Goal: Ask a question

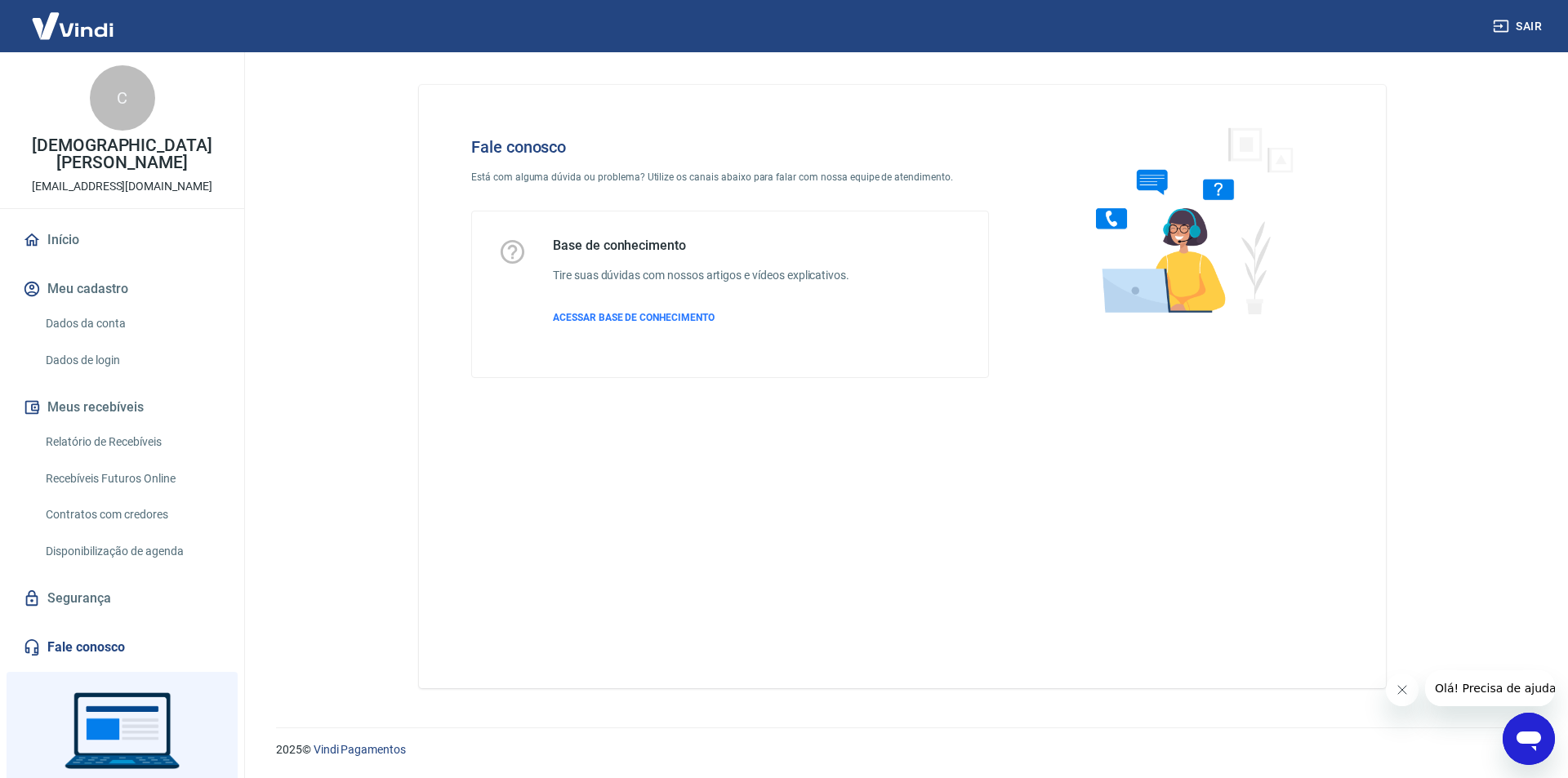
click at [1530, 744] on icon "Abrir janela de mensagens" at bounding box center [1529, 739] width 29 height 29
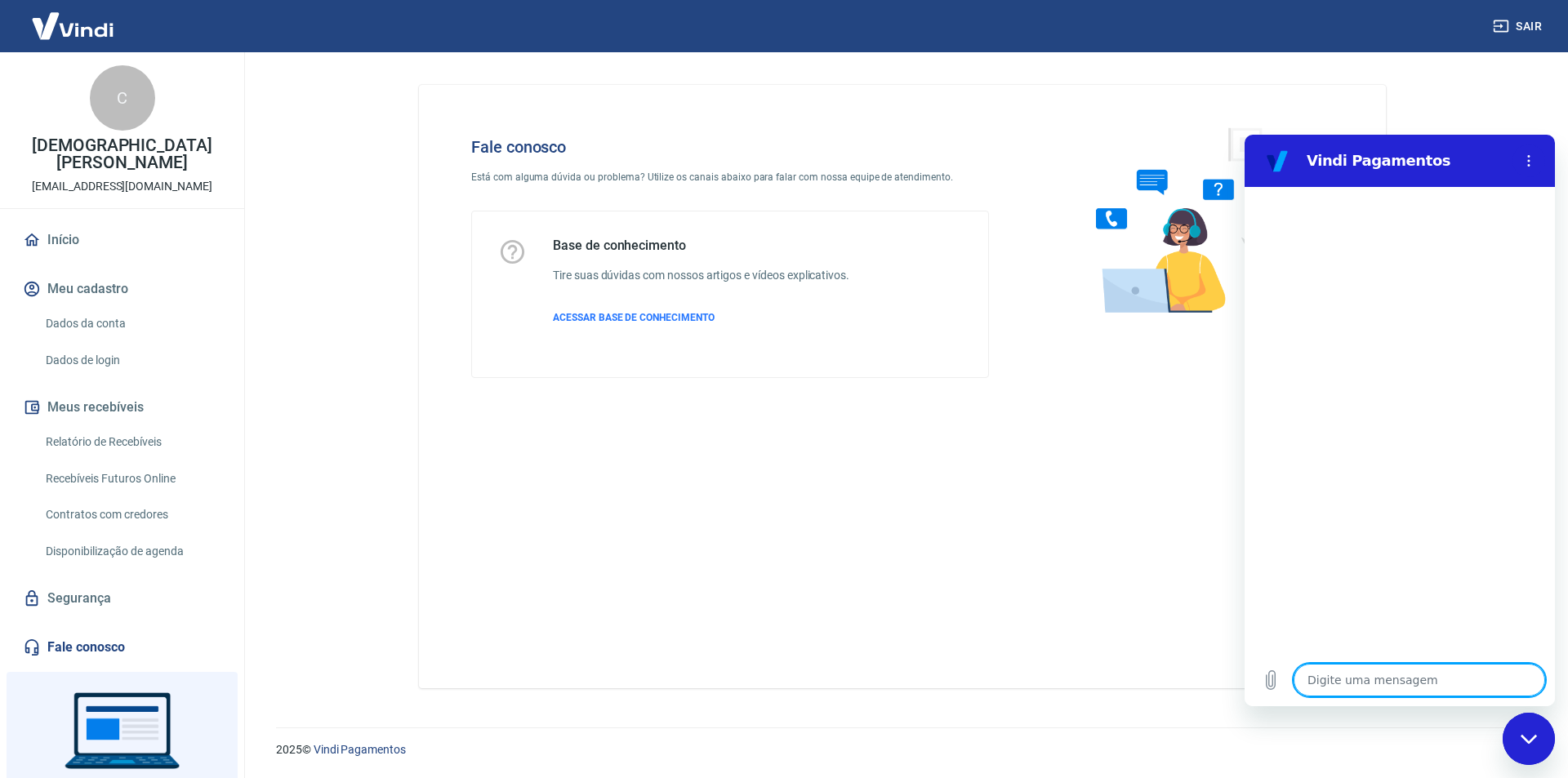
click at [1388, 687] on textarea at bounding box center [1419, 680] width 252 height 33
type textarea "B"
type textarea "x"
type textarea "Bo"
type textarea "x"
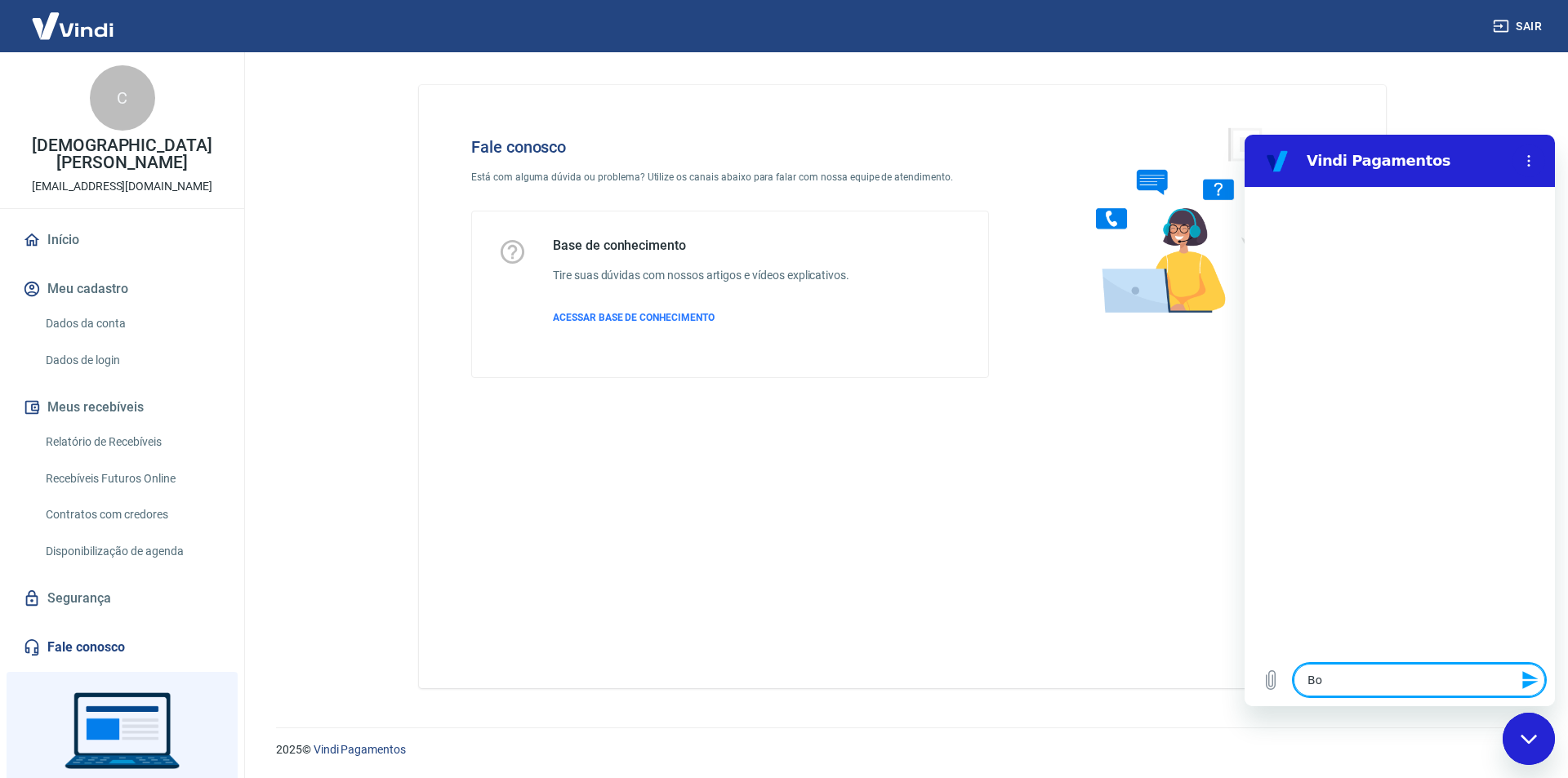
type textarea "Boa"
type textarea "x"
type textarea "Boa"
type textarea "x"
type textarea "Boa t"
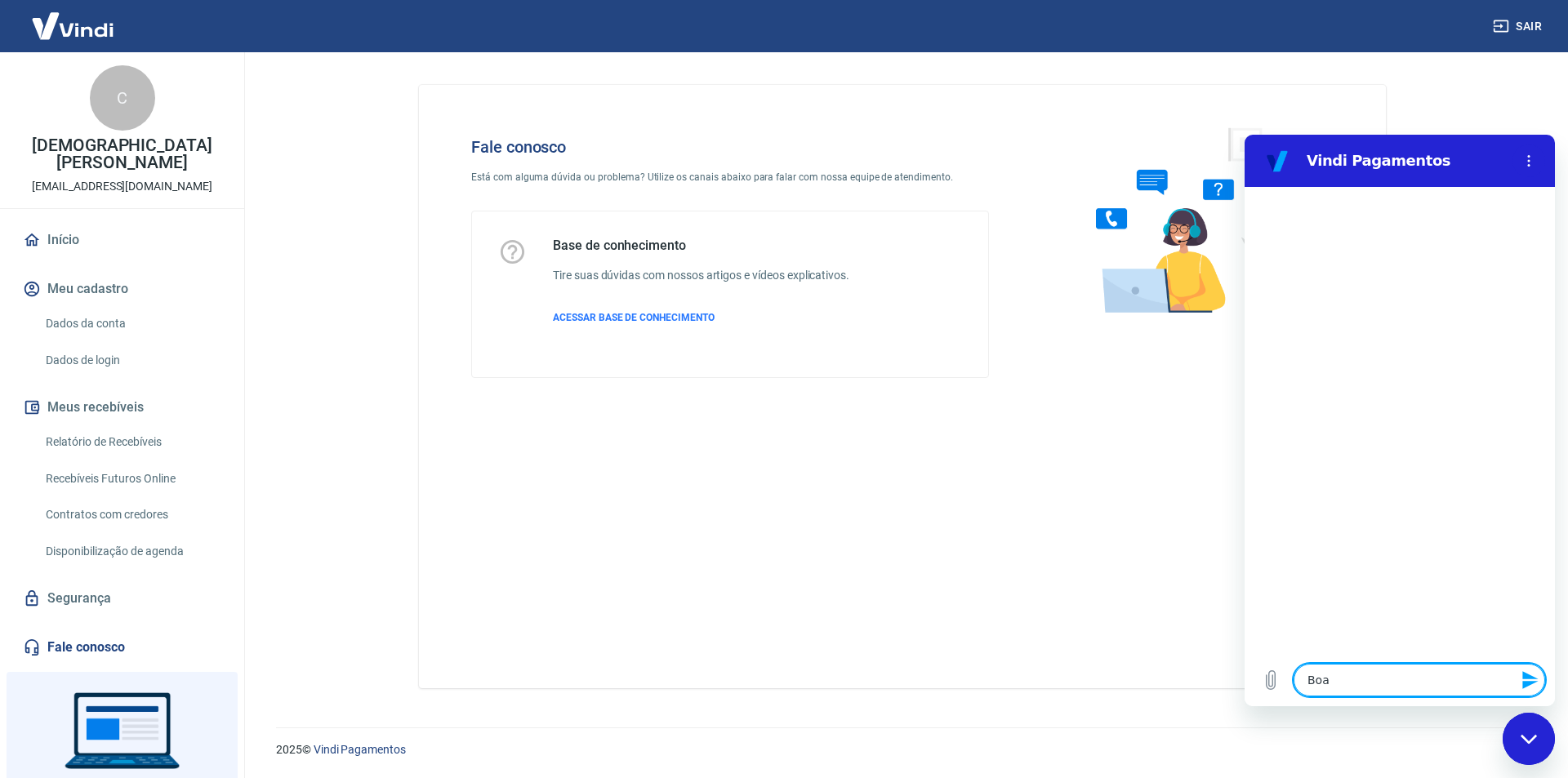
type textarea "x"
type textarea "Boa ta"
type textarea "x"
type textarea "Boa tar"
type textarea "x"
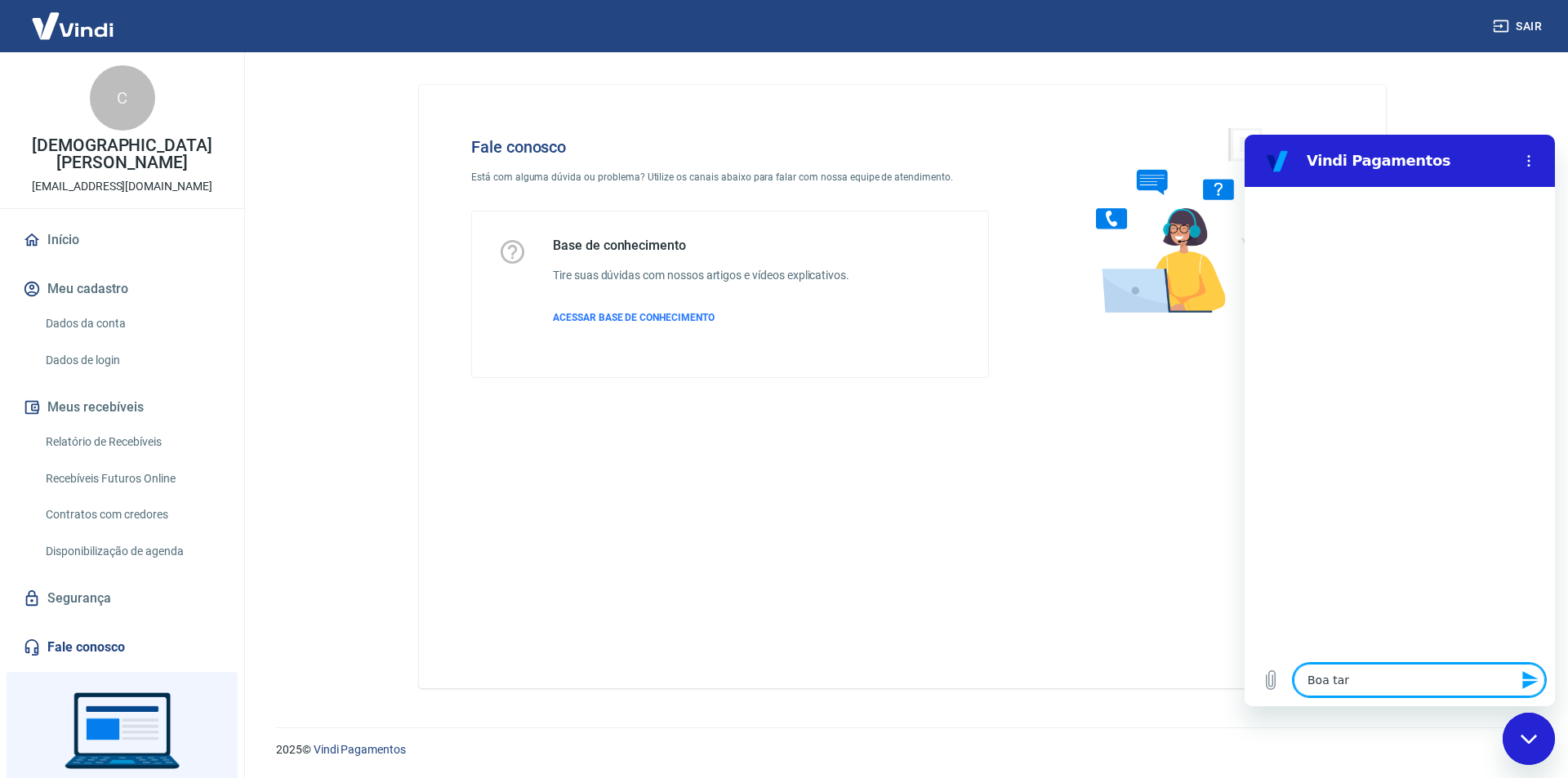
type textarea "Boa tard"
type textarea "x"
type textarea "Boa tarde"
type textarea "x"
type textarea "Boa tarde."
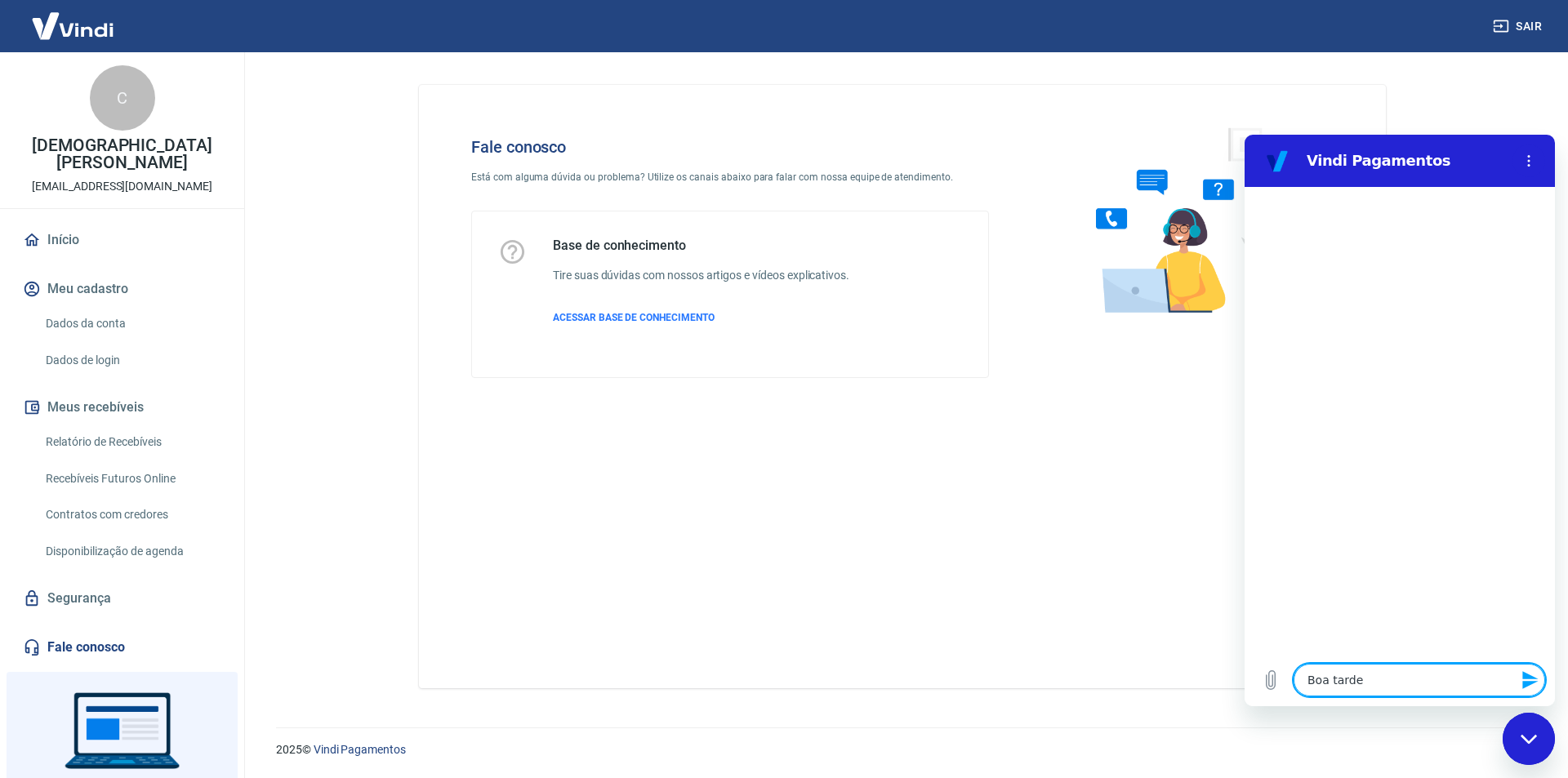
type textarea "x"
type textarea "Boa tarde"
type textarea "x"
type textarea "Boa tarde!"
type textarea "x"
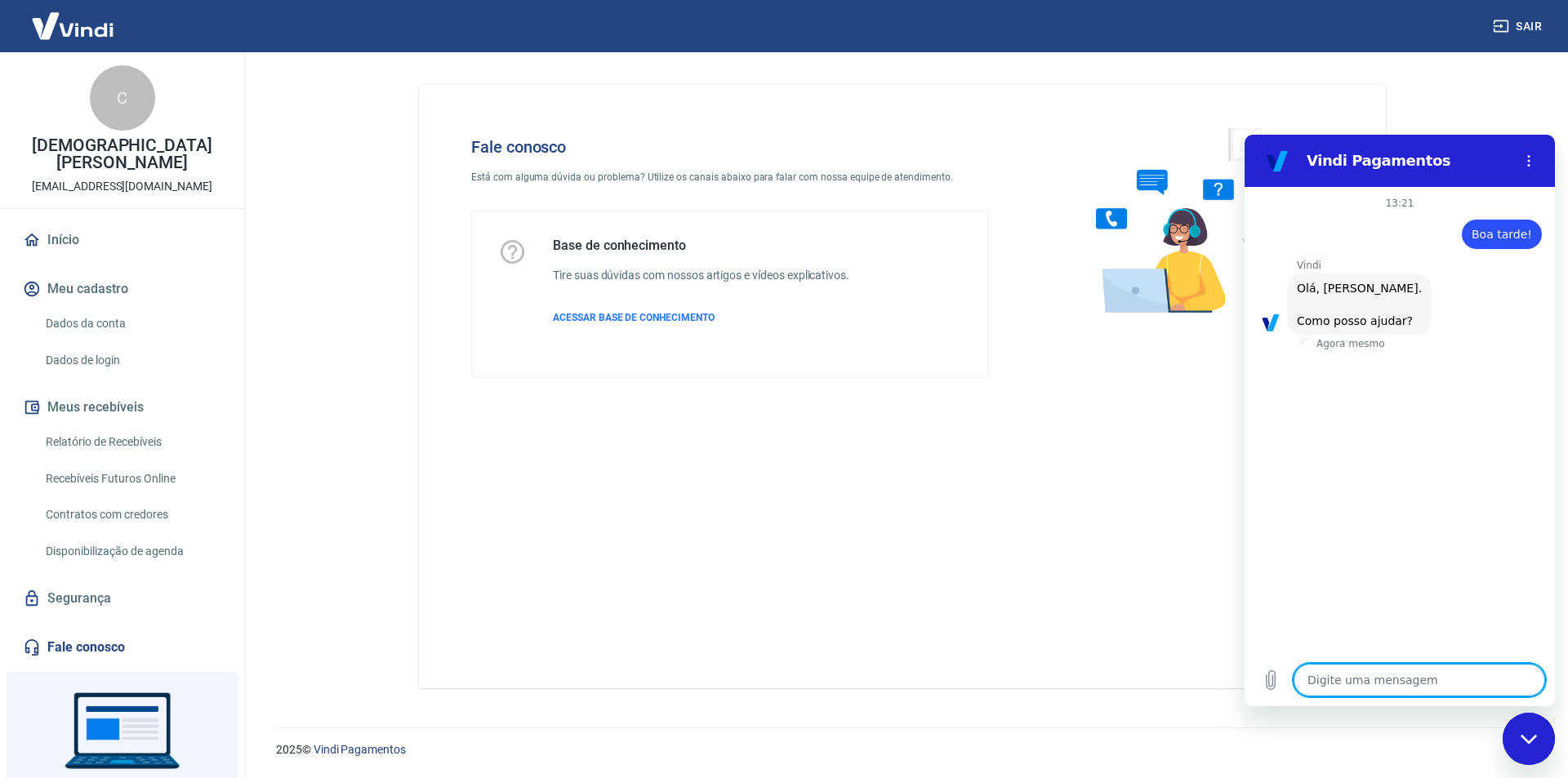
scroll to position [38, 0]
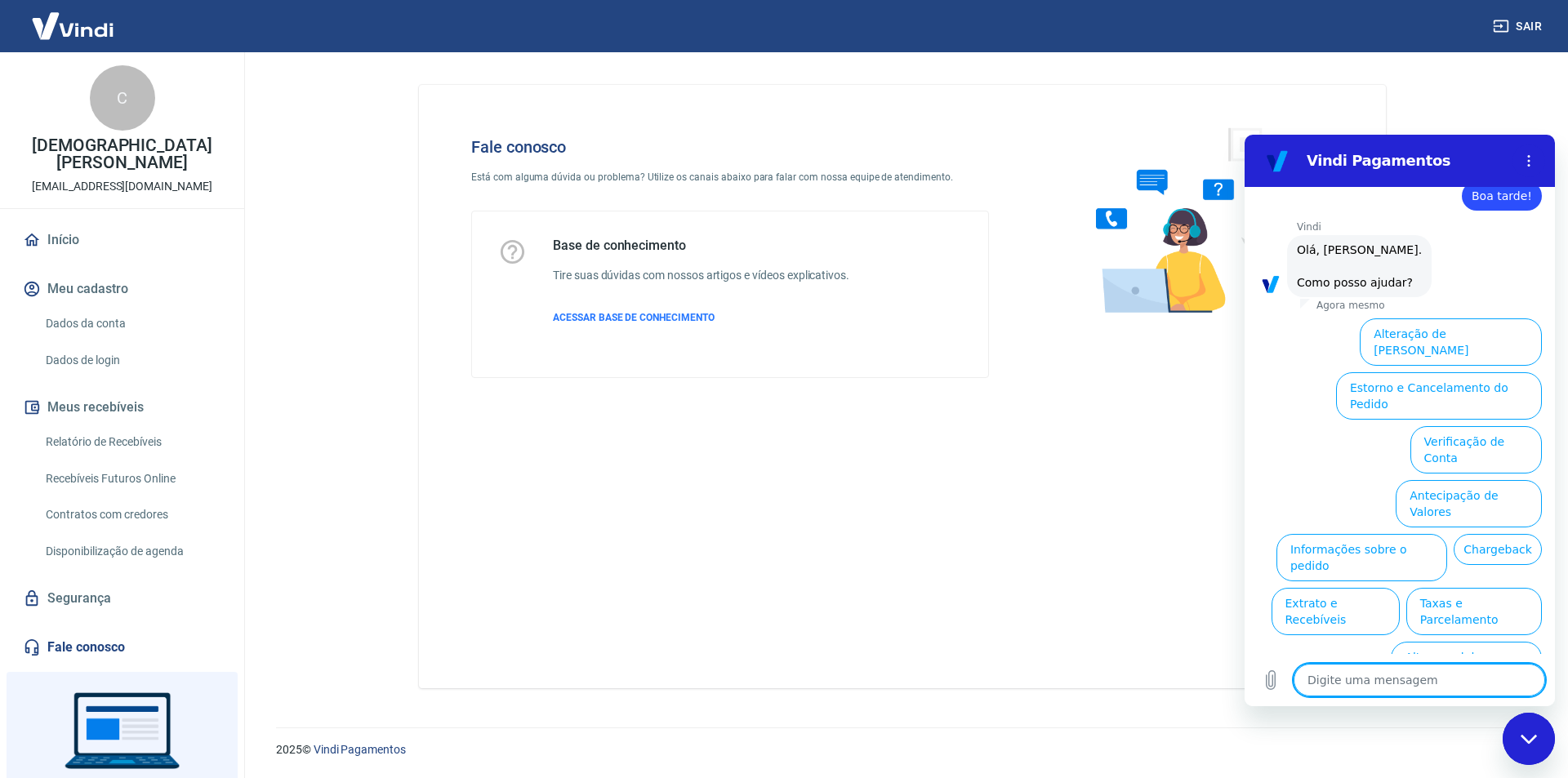
click at [1447, 534] on button "Informações sobre o pedido" at bounding box center [1361, 558] width 171 height 47
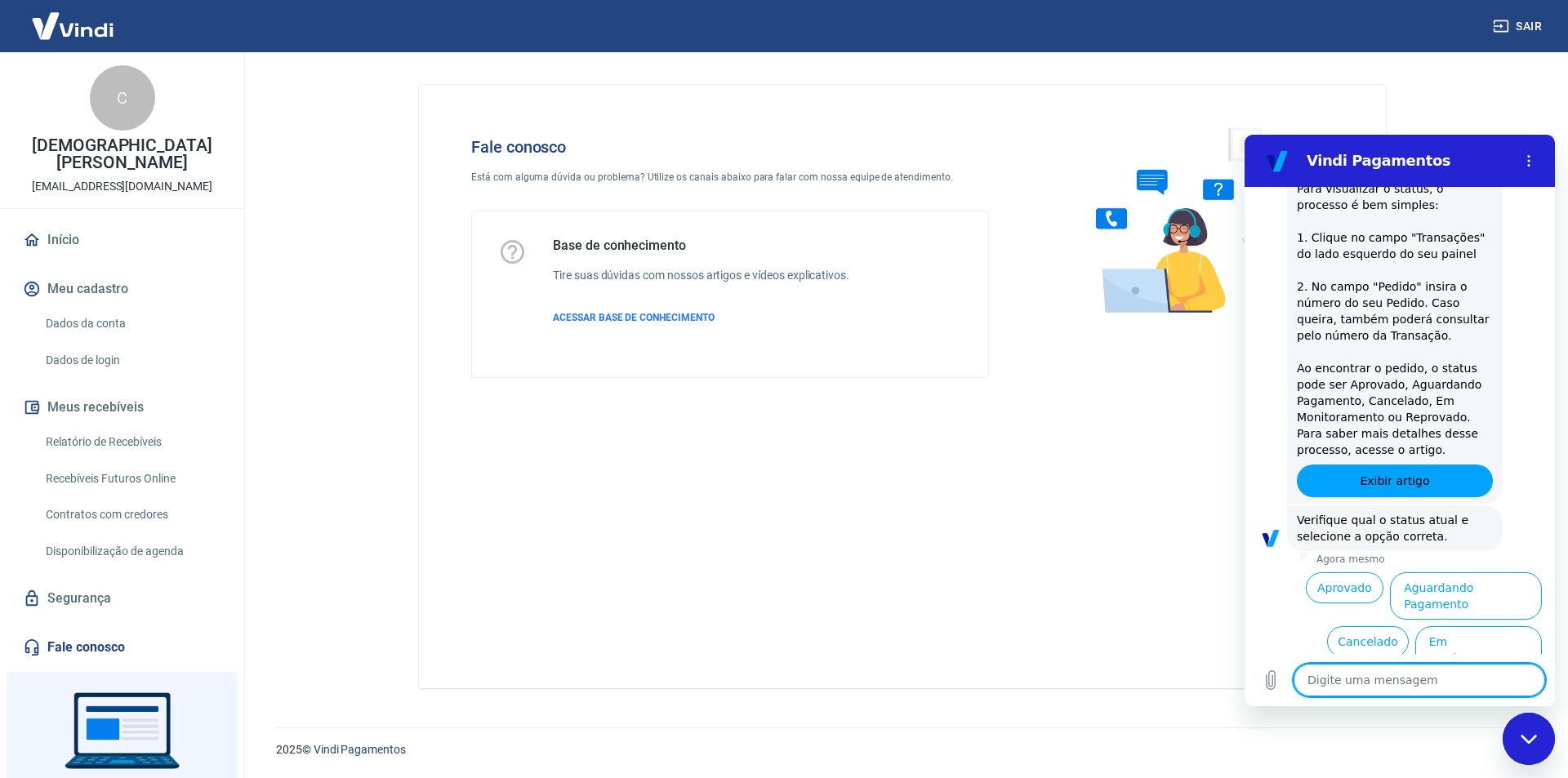
scroll to position [320, 0]
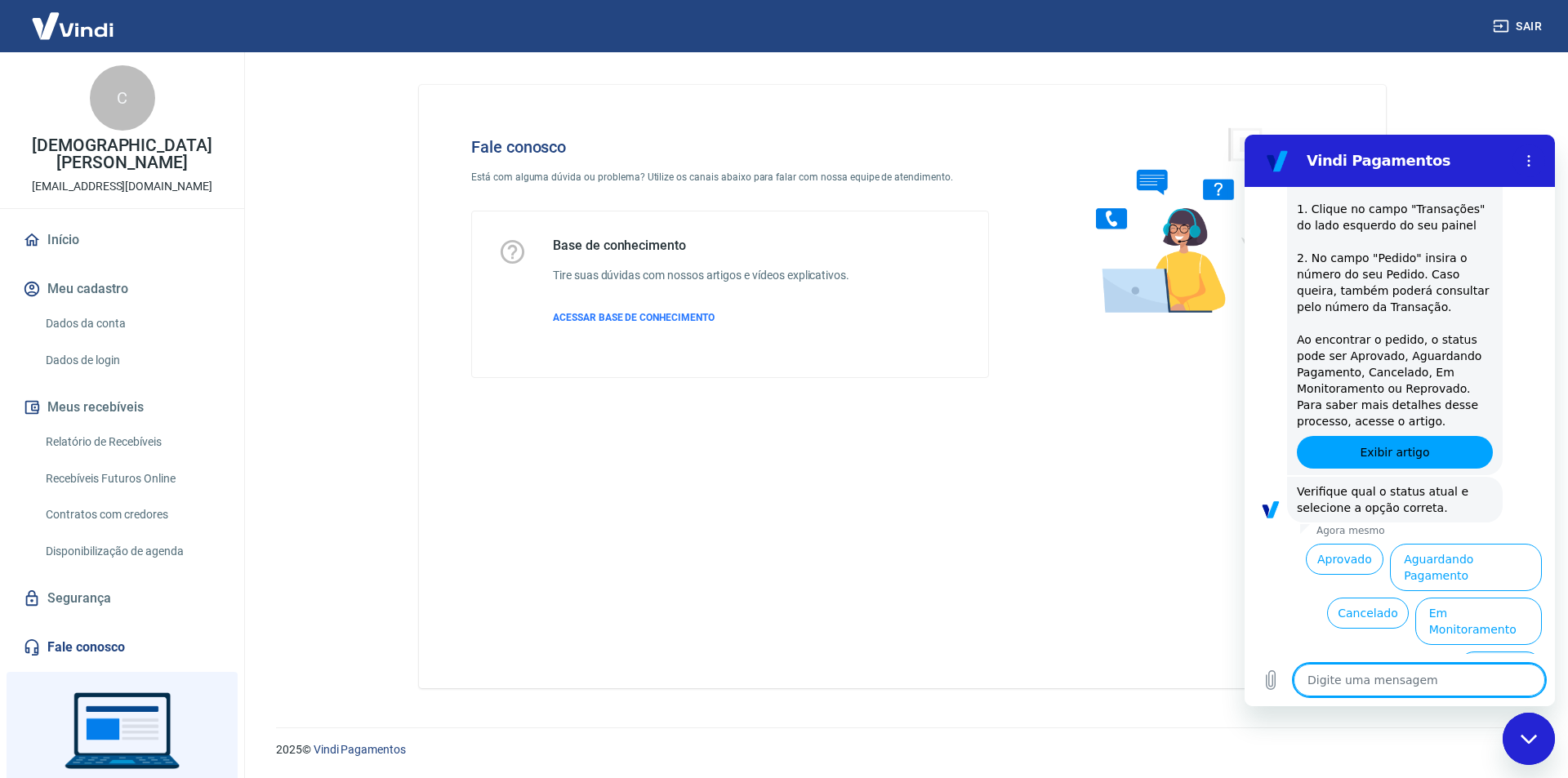
click at [1462, 651] on button "Reprovado" at bounding box center [1500, 667] width 83 height 31
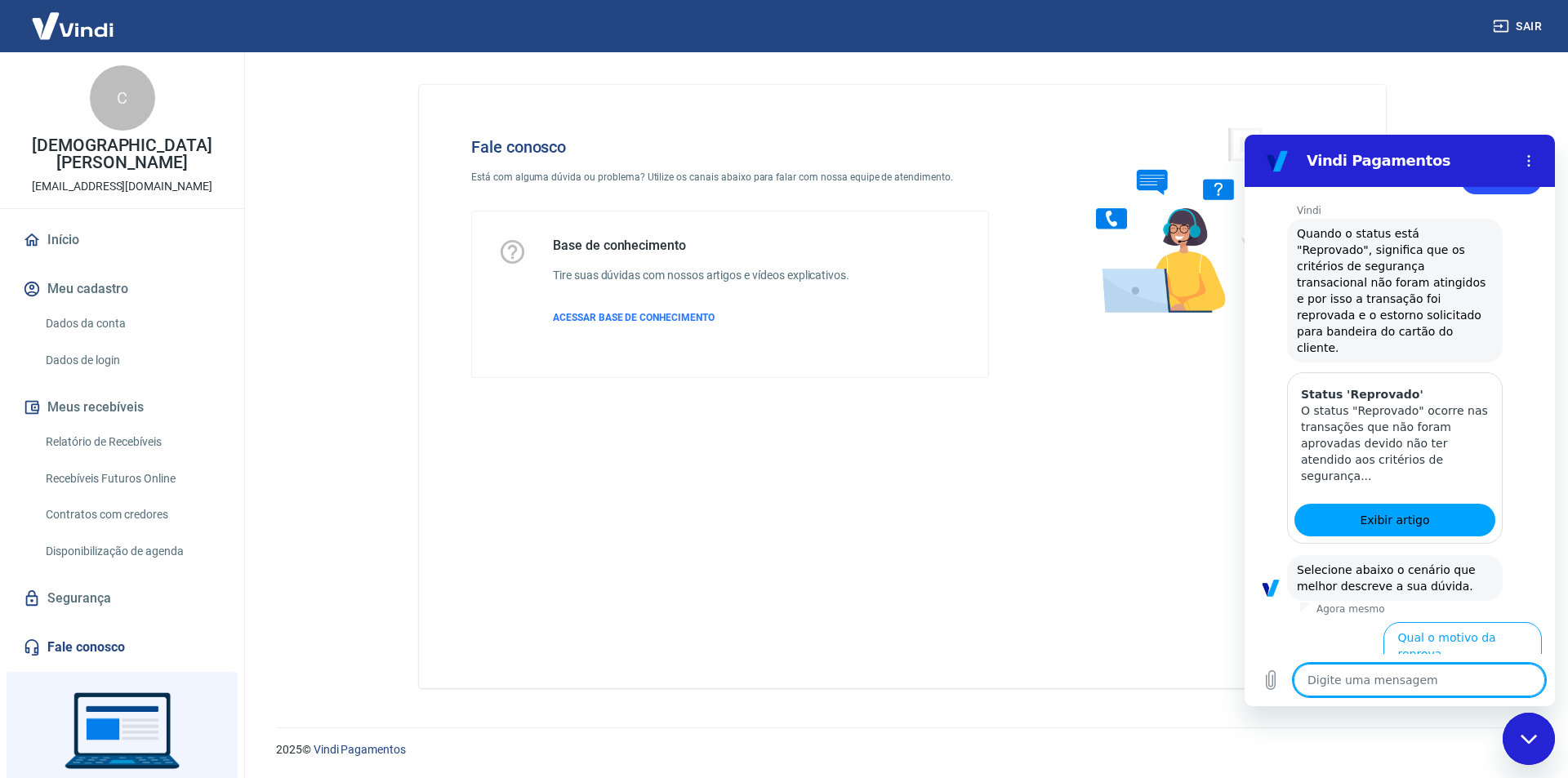
scroll to position [765, 0]
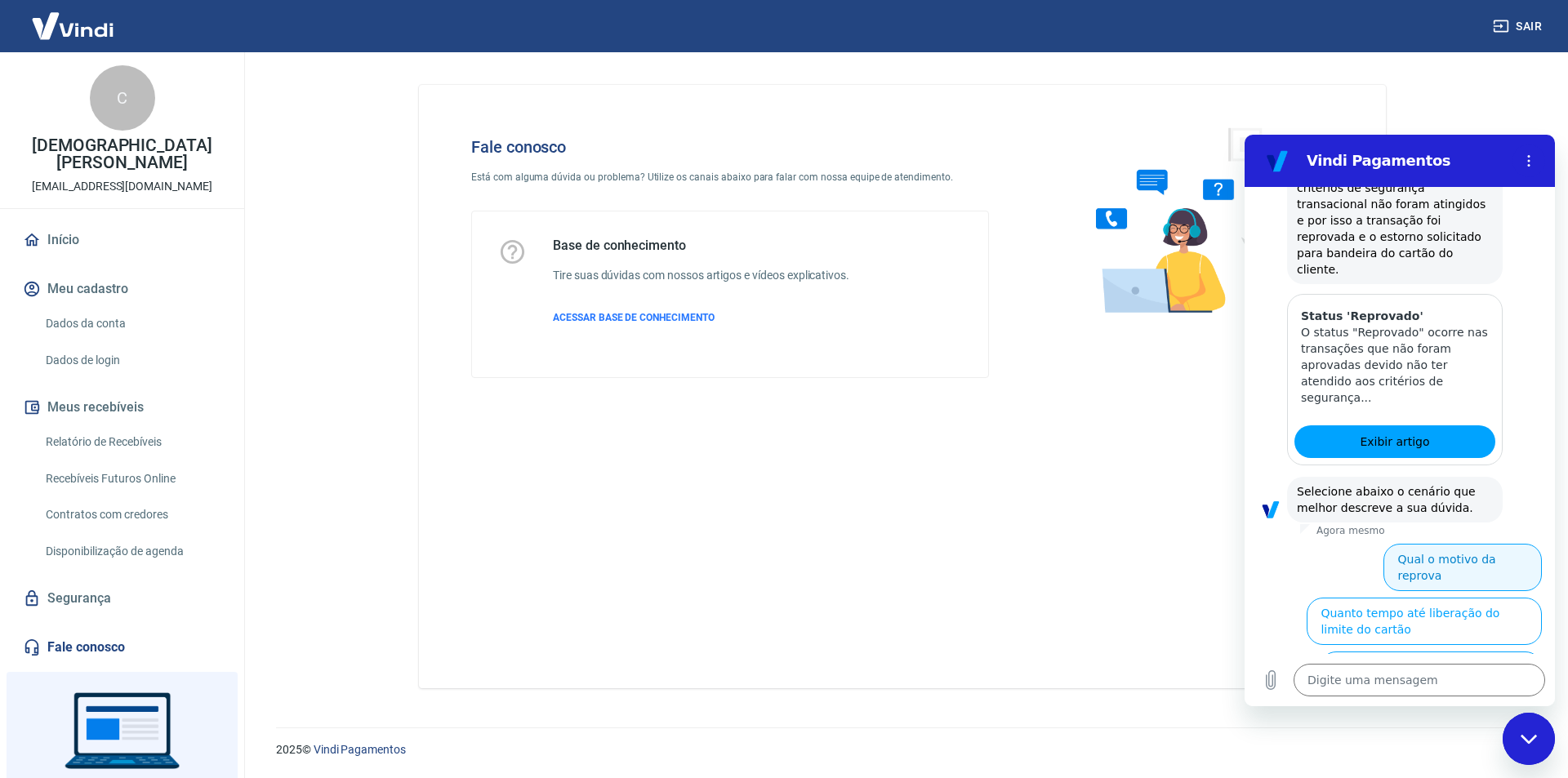
click at [1426, 544] on button "Qual o motivo da reprova" at bounding box center [1463, 568] width 159 height 47
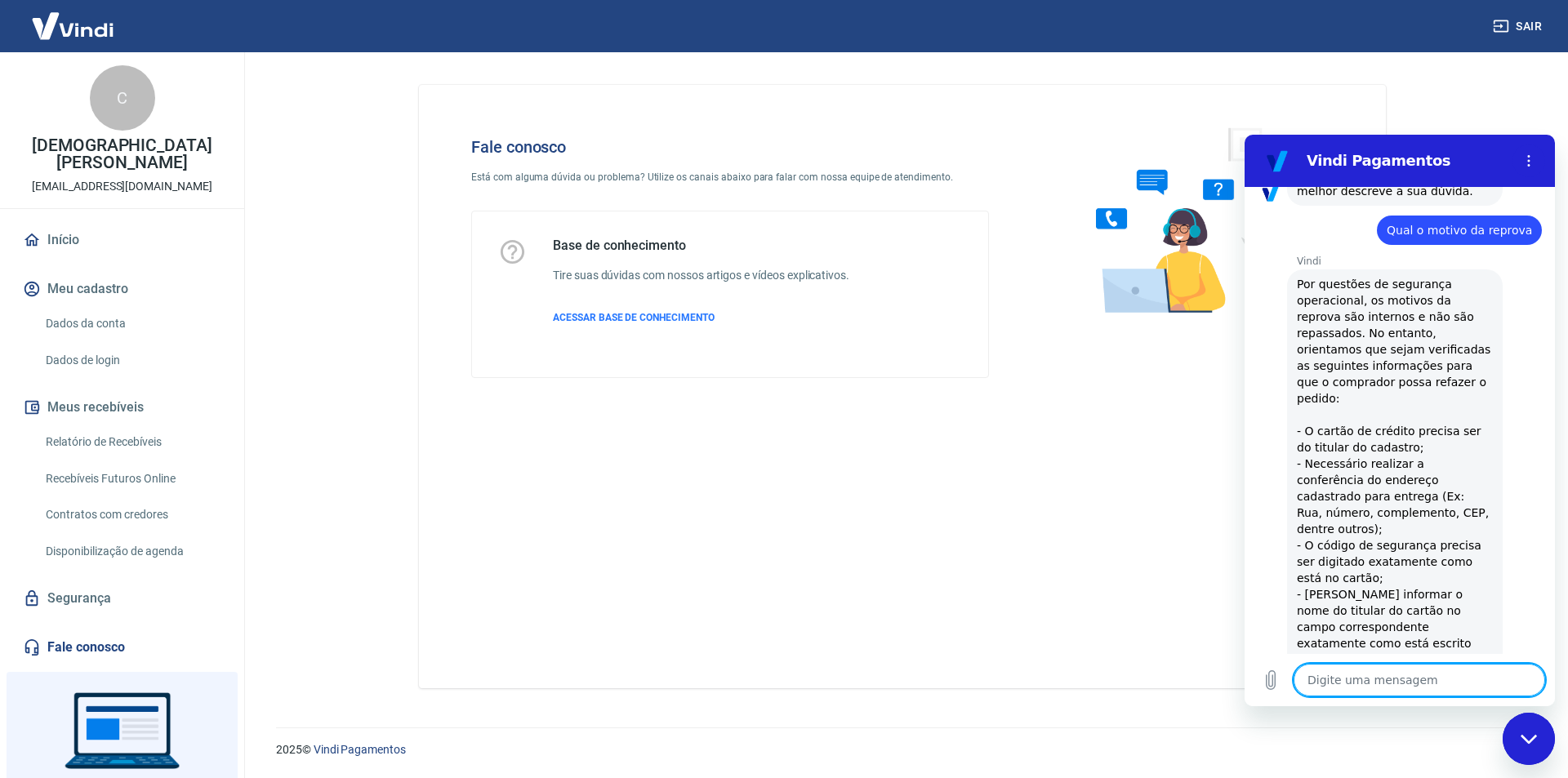
scroll to position [1304, 0]
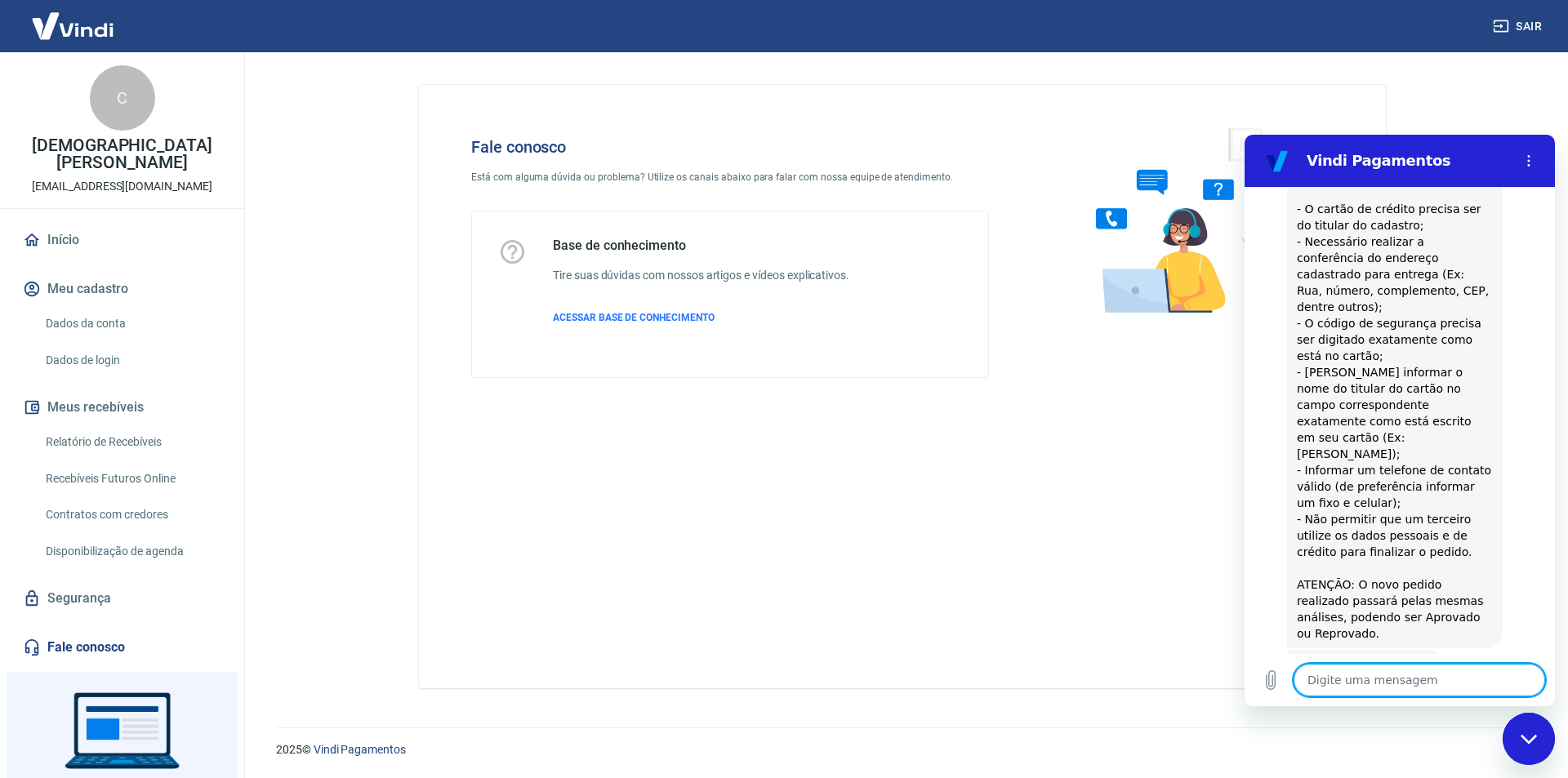
click at [1521, 700] on button "Não" at bounding box center [1517, 716] width 50 height 31
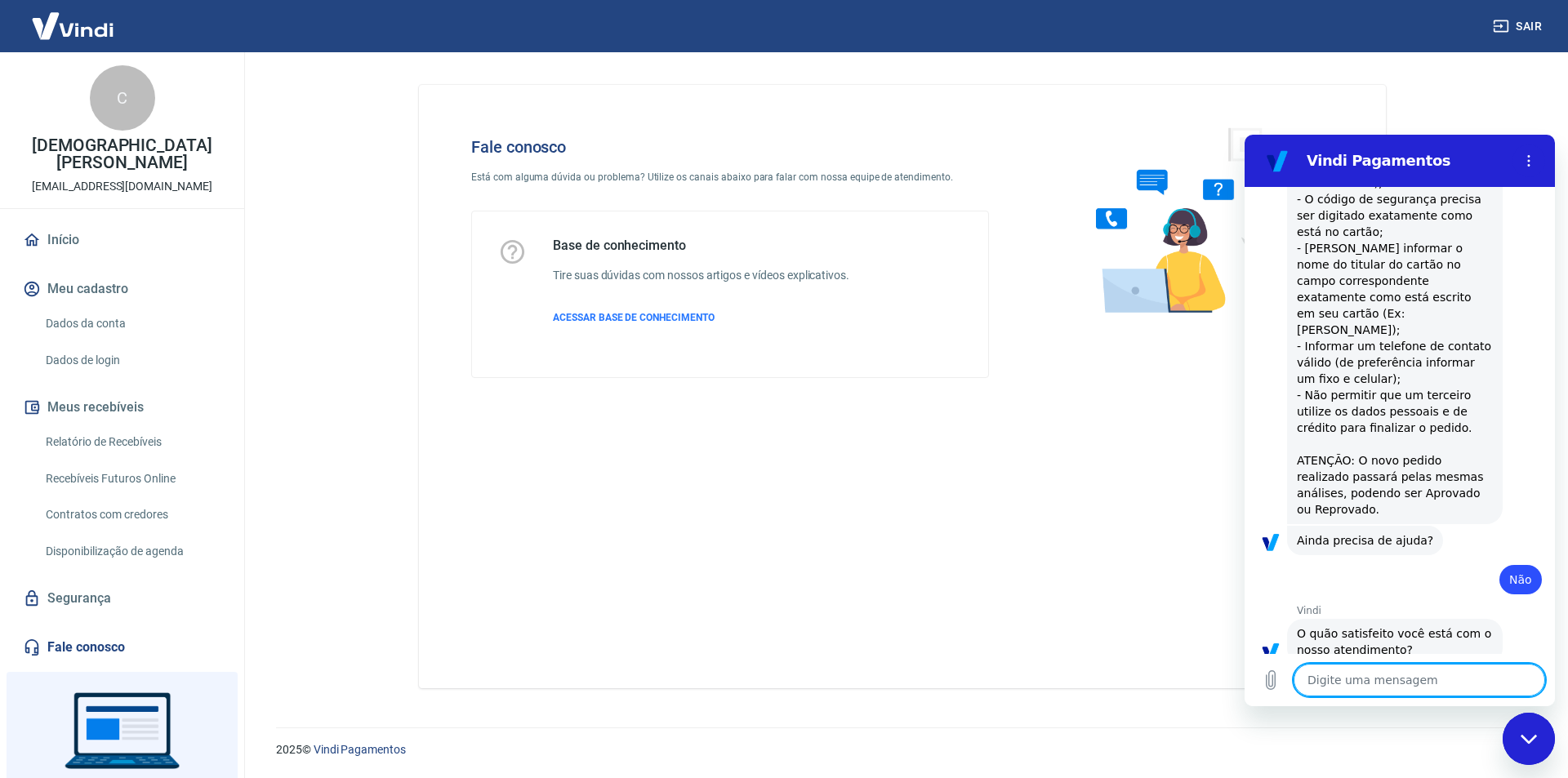
scroll to position [1451, 0]
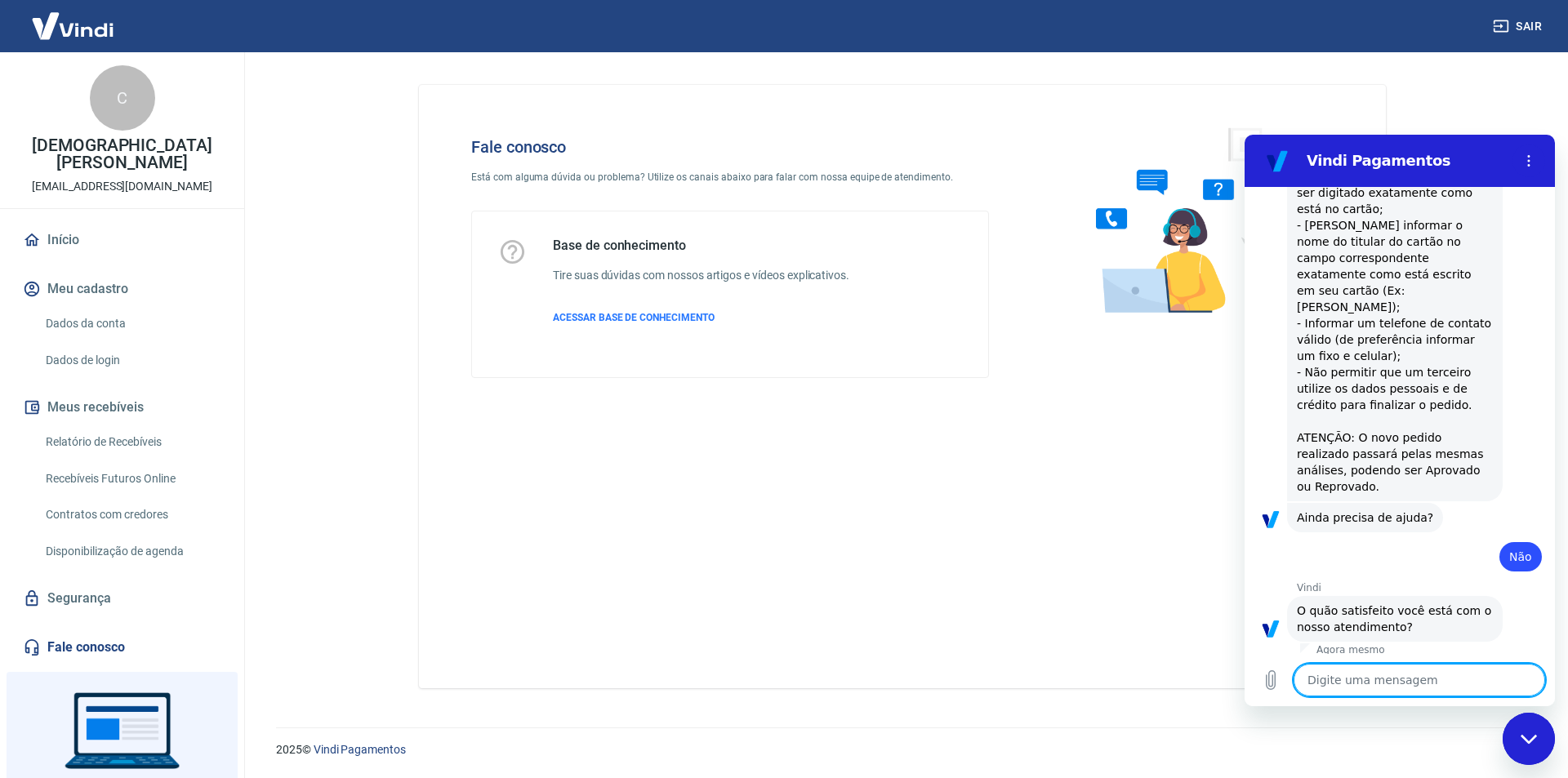
click at [1406, 663] on button "Muito Insatisfeito" at bounding box center [1394, 686] width 117 height 47
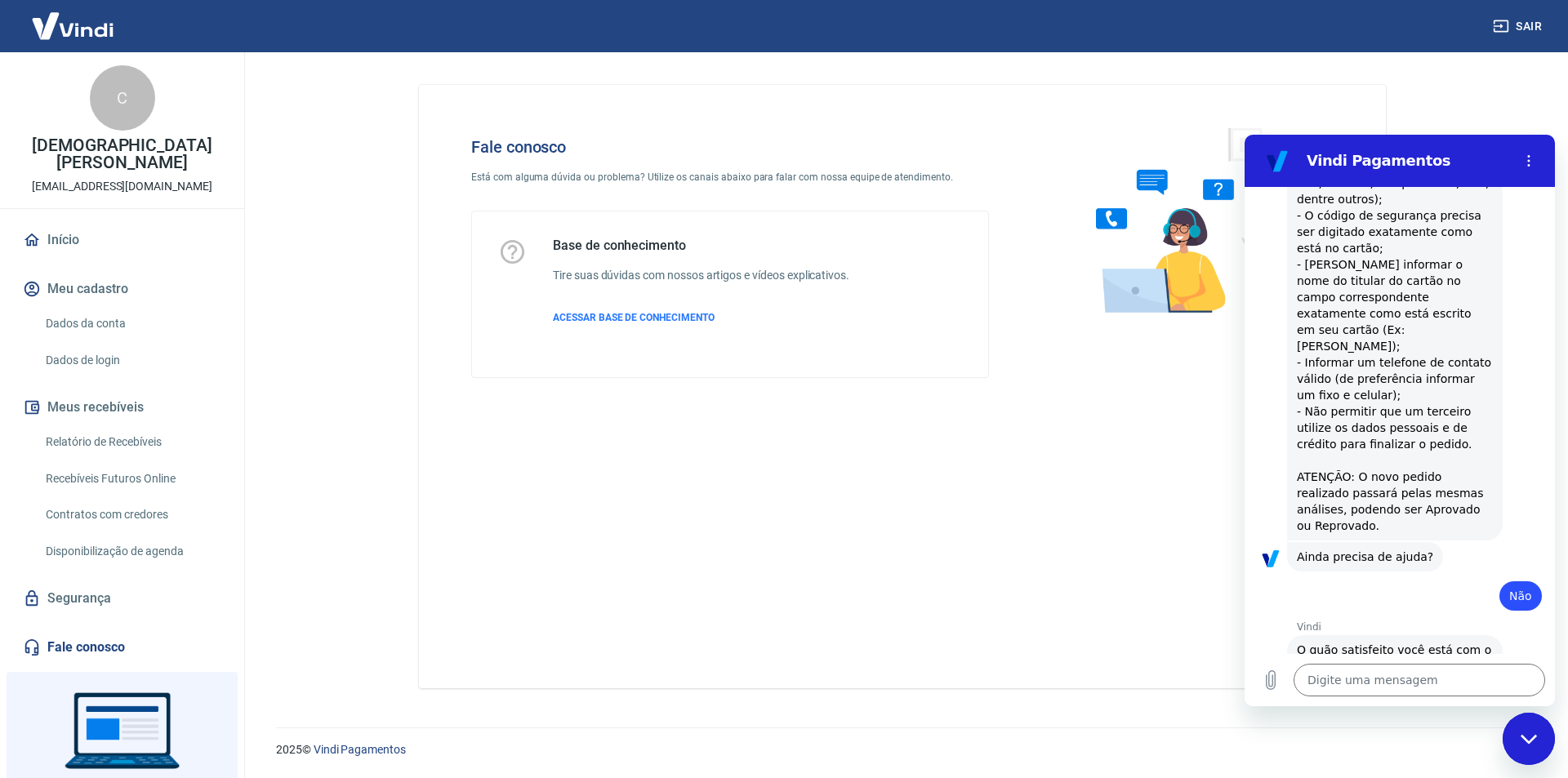
click at [985, 546] on div "Fale conosco Está com alguma dúvida ou problema? Utilize os canais abaixo para …" at bounding box center [902, 387] width 967 height 603
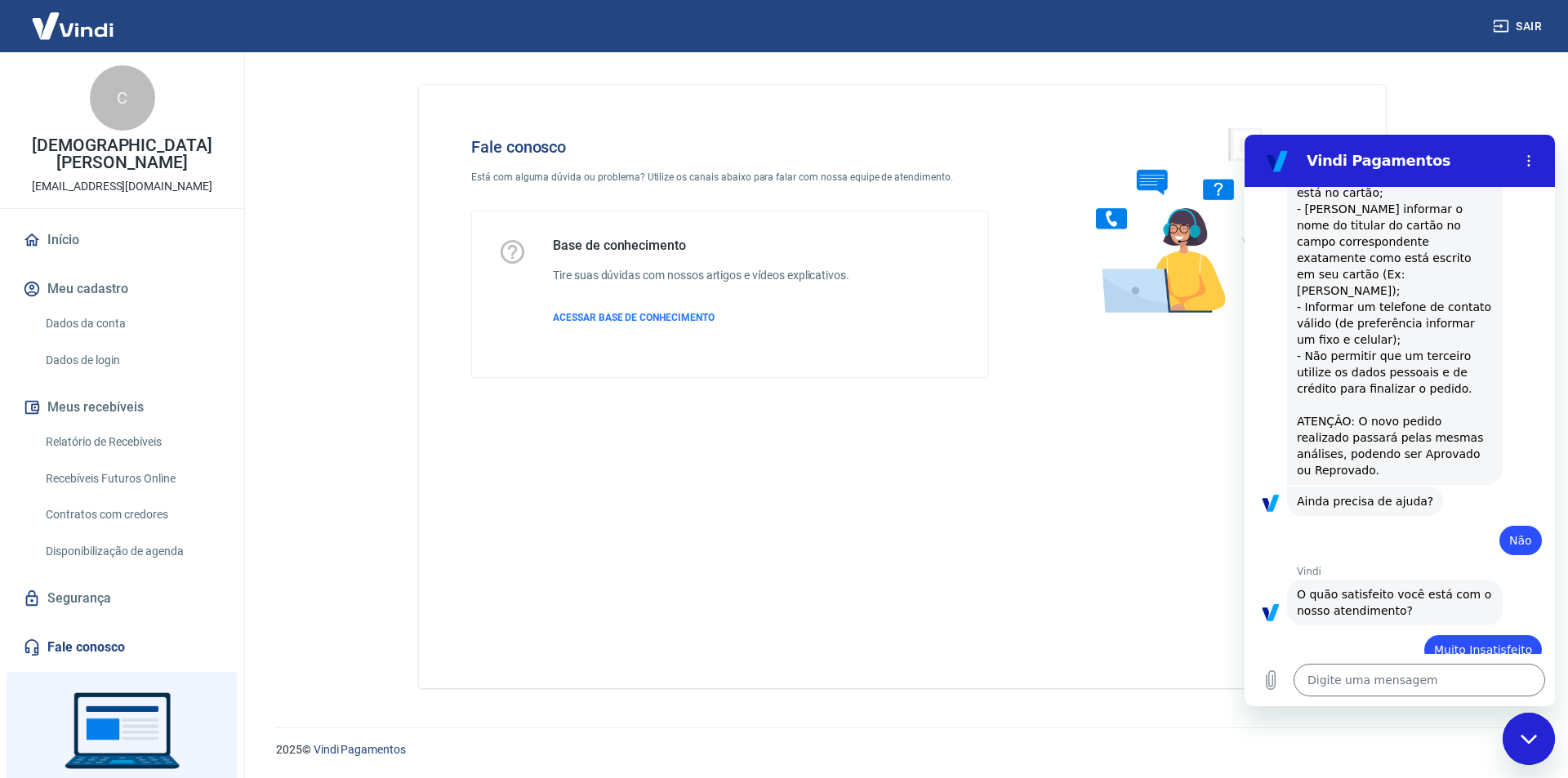
click at [69, 226] on link "Início" at bounding box center [122, 240] width 205 height 36
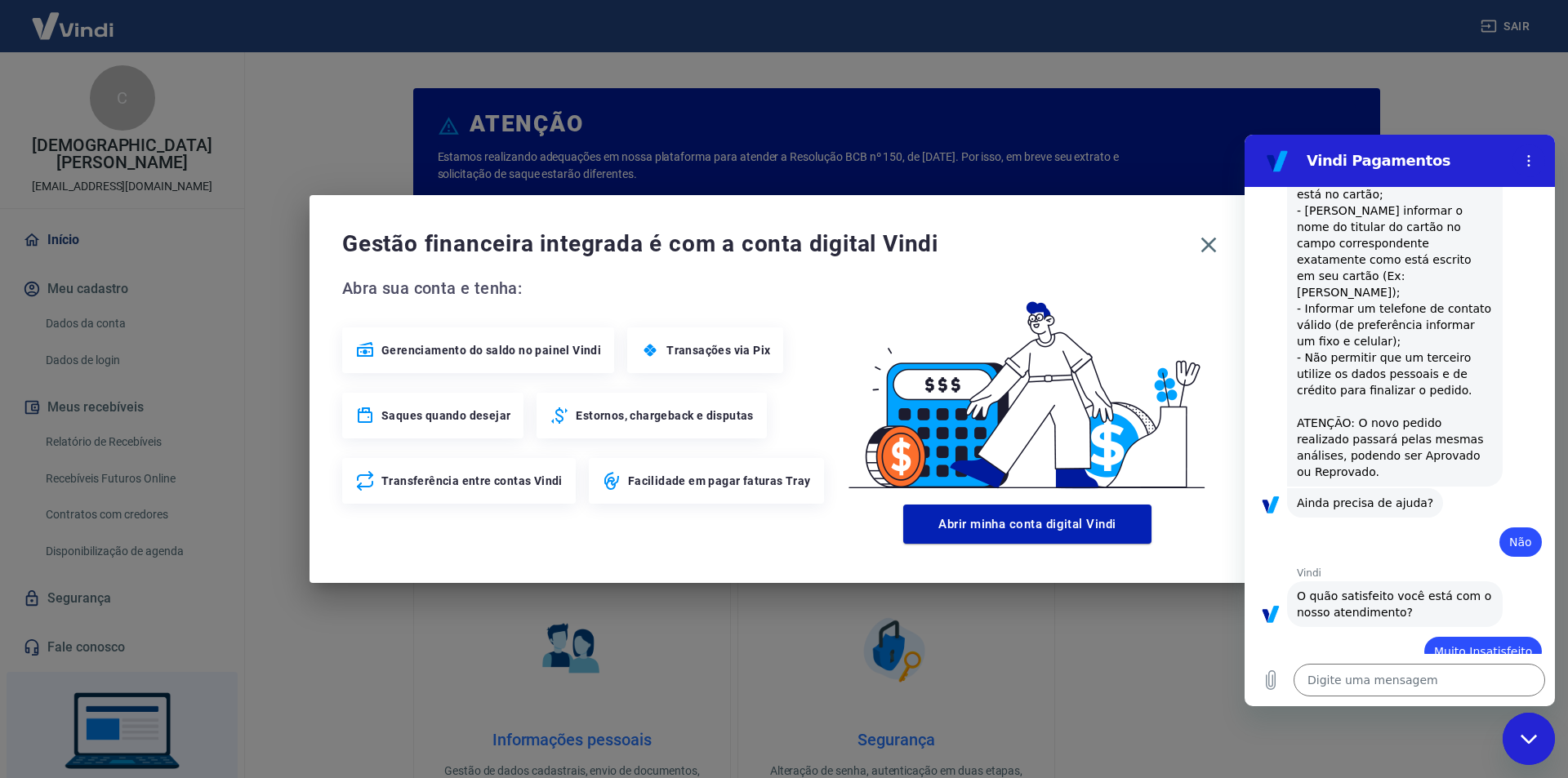
scroll to position [1469, 0]
click at [1200, 253] on icon "button" at bounding box center [1208, 245] width 26 height 26
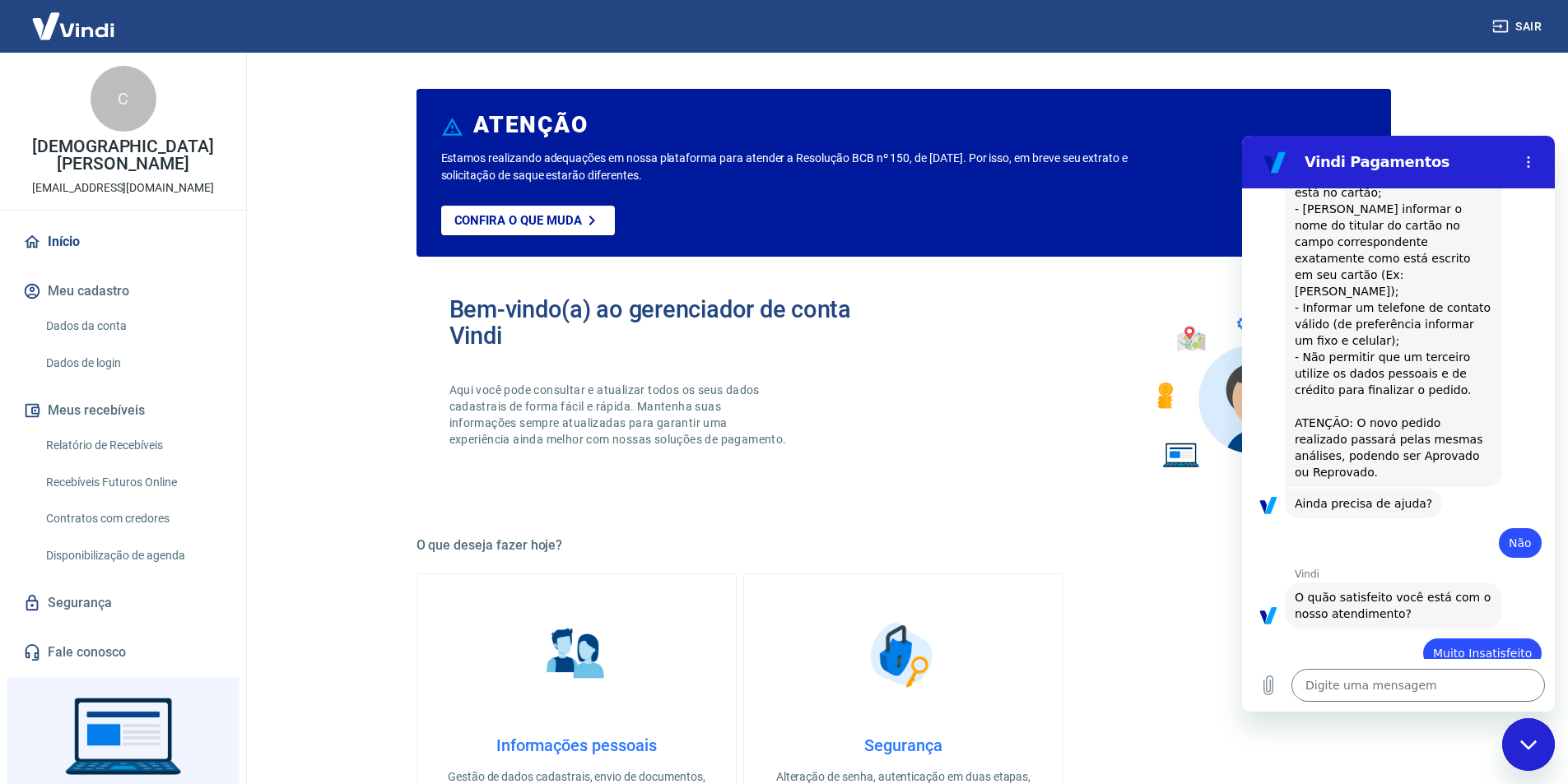
type textarea "x"
click at [1514, 121] on main "ATENÇÃO Estamos realizando adequações em nossa plataforma para atender a Resolu…" at bounding box center [903, 418] width 1329 height 731
click at [1148, 553] on h5 "O que deseja fazer hoje?" at bounding box center [903, 546] width 974 height 16
drag, startPoint x: 1491, startPoint y: 92, endPoint x: 1460, endPoint y: 89, distance: 31.1
click at [1481, 91] on main "ATENÇÃO Estamos realizando adequações em nossa plataforma para atender a Resolu…" at bounding box center [903, 418] width 1329 height 731
